Goal: Task Accomplishment & Management: Complete application form

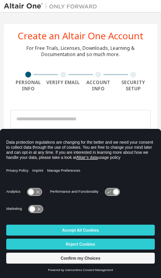
click at [24, 76] on div at bounding box center [28, 75] width 35 height 6
click at [26, 91] on div "Personal Info" at bounding box center [28, 86] width 35 height 12
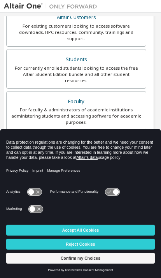
scroll to position [151, 4]
click at [36, 66] on div "For currently enrolled students looking to access the free Altair Student Editi…" at bounding box center [76, 75] width 130 height 19
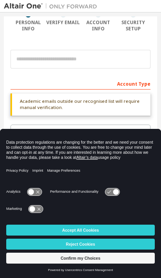
scroll to position [60, 0]
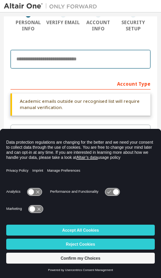
click at [29, 66] on input "email" at bounding box center [81, 59] width 140 height 19
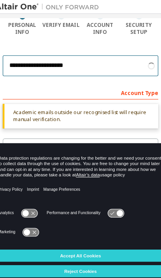
type input "**********"
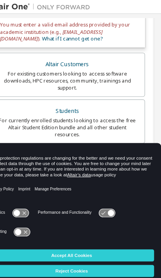
scroll to position [143, 4]
click at [41, 106] on div "For currently enrolled students looking to access the free Altair Student Editi…" at bounding box center [76, 115] width 130 height 19
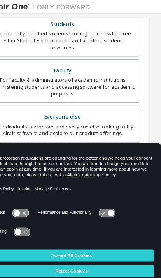
scroll to position [221, 8]
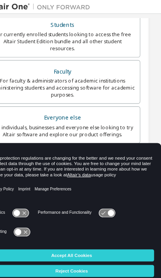
click at [100, 244] on button "Reject Cookies" at bounding box center [80, 244] width 149 height 11
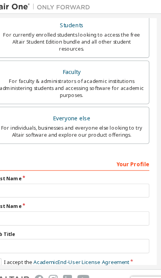
scroll to position [221, 0]
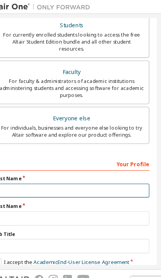
click at [18, 166] on input "text" at bounding box center [81, 172] width 140 height 13
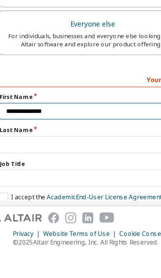
type input "**********"
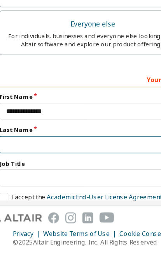
click at [16, 191] on input "text" at bounding box center [81, 197] width 140 height 13
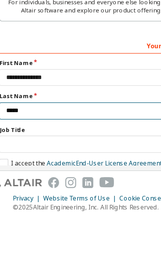
type input "*****"
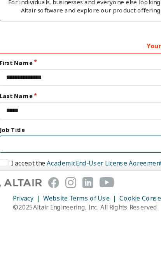
click at [11, 217] on input "text" at bounding box center [81, 223] width 140 height 13
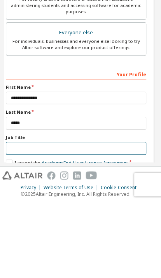
scroll to position [4, 0]
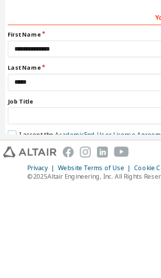
click at [9, 236] on label "I accept the Academic End-User License Agreement" at bounding box center [67, 239] width 122 height 7
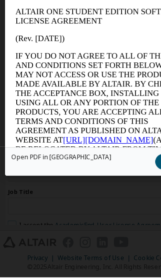
scroll to position [0, 0]
click at [81, 175] on div "End-User License Agreement English English Open PDF in [GEOGRAPHIC_DATA] I Acce…" at bounding box center [80, 139] width 161 height 278
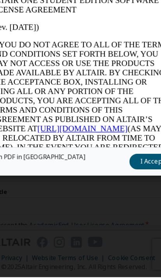
scroll to position [9, 0]
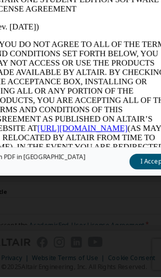
click at [117, 186] on button "I Accept" at bounding box center [134, 192] width 34 height 12
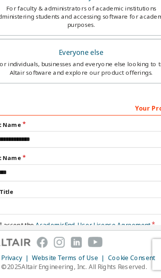
scroll to position [218, 0]
click at [11, 247] on label "I would like to receive marketing emails from Altair" at bounding box center [71, 250] width 121 height 7
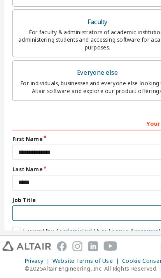
click at [20, 218] on input "text" at bounding box center [81, 224] width 140 height 13
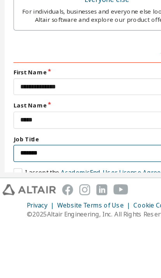
type input "*******"
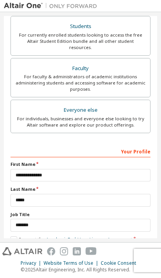
scroll to position [216, 0]
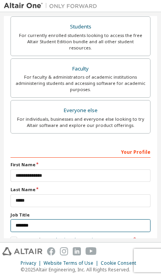
click at [12, 220] on input "*******" at bounding box center [81, 226] width 140 height 13
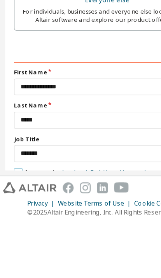
click at [11, 237] on label "I accept the Academic End-User License Agreement" at bounding box center [72, 240] width 122 height 7
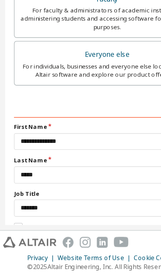
click at [14, 249] on label "I would like to receive marketing emails from Altair" at bounding box center [71, 252] width 121 height 7
click at [13, 249] on label "I would like to receive marketing emails from Altair" at bounding box center [71, 252] width 121 height 7
click at [14, 237] on label "I accept the Academic End-User License Agreement" at bounding box center [72, 240] width 122 height 7
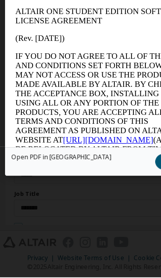
scroll to position [0, 0]
click at [120, 186] on button "I Accept" at bounding box center [134, 192] width 34 height 12
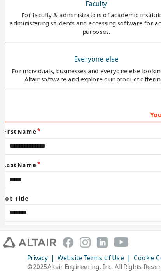
click at [90, 241] on link "Academic End-User License Agreement" at bounding box center [81, 244] width 87 height 7
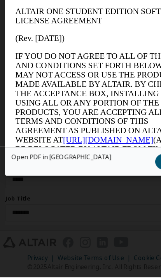
click at [23, 186] on link "Open PDF in [GEOGRAPHIC_DATA]" at bounding box center [46, 188] width 75 height 5
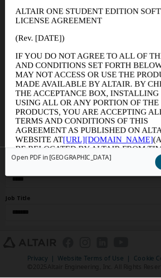
scroll to position [211, 7]
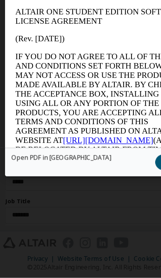
click at [120, 186] on button "I Accept" at bounding box center [134, 192] width 34 height 12
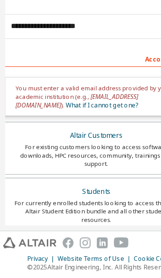
scroll to position [29, 8]
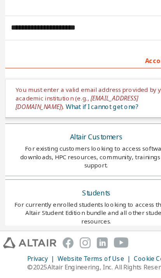
click at [93, 262] on div "For faculty & administrators of academic institutions administering students an…" at bounding box center [72, 271] width 130 height 19
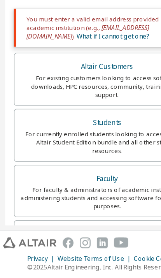
scroll to position [82, 0]
click at [97, 240] on div "Everyone else" at bounding box center [81, 245] width 130 height 11
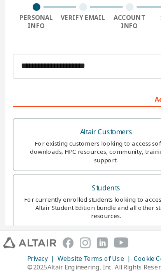
scroll to position [0, 1]
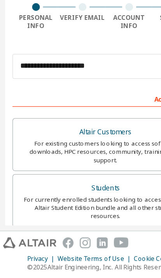
click at [30, 174] on div "For existing customers looking to access software downloads, HPC resources, com…" at bounding box center [79, 183] width 130 height 19
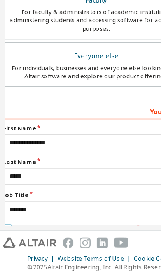
click at [4, 238] on label "I accept the End-User License Agreement" at bounding box center [52, 241] width 100 height 7
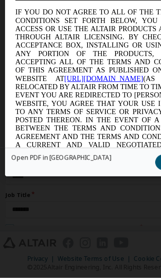
scroll to position [0, 0]
click at [119, 186] on button "I Accept" at bounding box center [134, 192] width 34 height 12
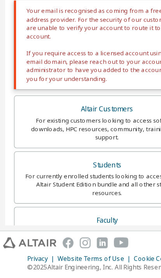
scroll to position [97, 2]
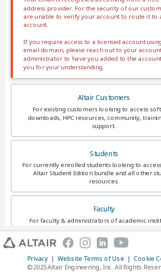
click at [35, 190] on div "For currently enrolled students looking to access the free Altair Student Editi…" at bounding box center [78, 199] width 130 height 19
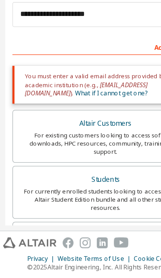
scroll to position [-20, 0]
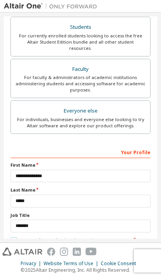
click at [15, 237] on label "I accept the Academic End-User License Agreement" at bounding box center [72, 240] width 122 height 7
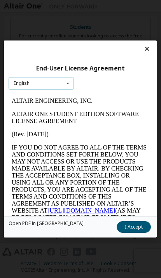
click at [31, 77] on div "English English" at bounding box center [42, 83] width 66 height 13
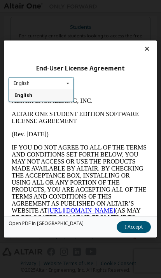
click at [86, 214] on link "[URL][DOMAIN_NAME]" at bounding box center [82, 210] width 68 height 7
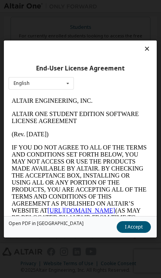
click at [83, 214] on link "[URL][DOMAIN_NAME]" at bounding box center [82, 210] width 68 height 7
click at [82, 214] on link "[URL][DOMAIN_NAME]" at bounding box center [82, 210] width 68 height 7
click at [81, 214] on link "[URL][DOMAIN_NAME]" at bounding box center [82, 210] width 68 height 7
click at [68, 214] on link "[URL][DOMAIN_NAME]" at bounding box center [82, 210] width 68 height 7
click at [75, 214] on link "[URL][DOMAIN_NAME]" at bounding box center [82, 210] width 68 height 7
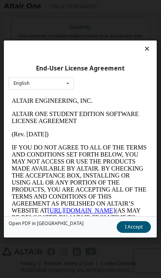
click at [81, 214] on link "[URL][DOMAIN_NAME]" at bounding box center [82, 210] width 68 height 7
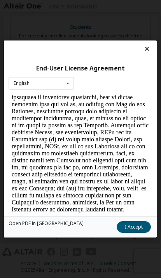
scroll to position [2435, 0]
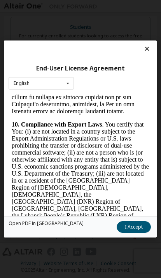
click at [135, 233] on button "I Accept" at bounding box center [134, 227] width 34 height 12
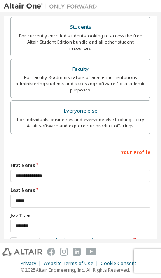
click at [81, 260] on div "Next" at bounding box center [81, 266] width 140 height 12
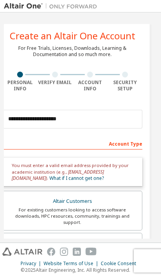
scroll to position [0, 8]
